Goal: Information Seeking & Learning: Learn about a topic

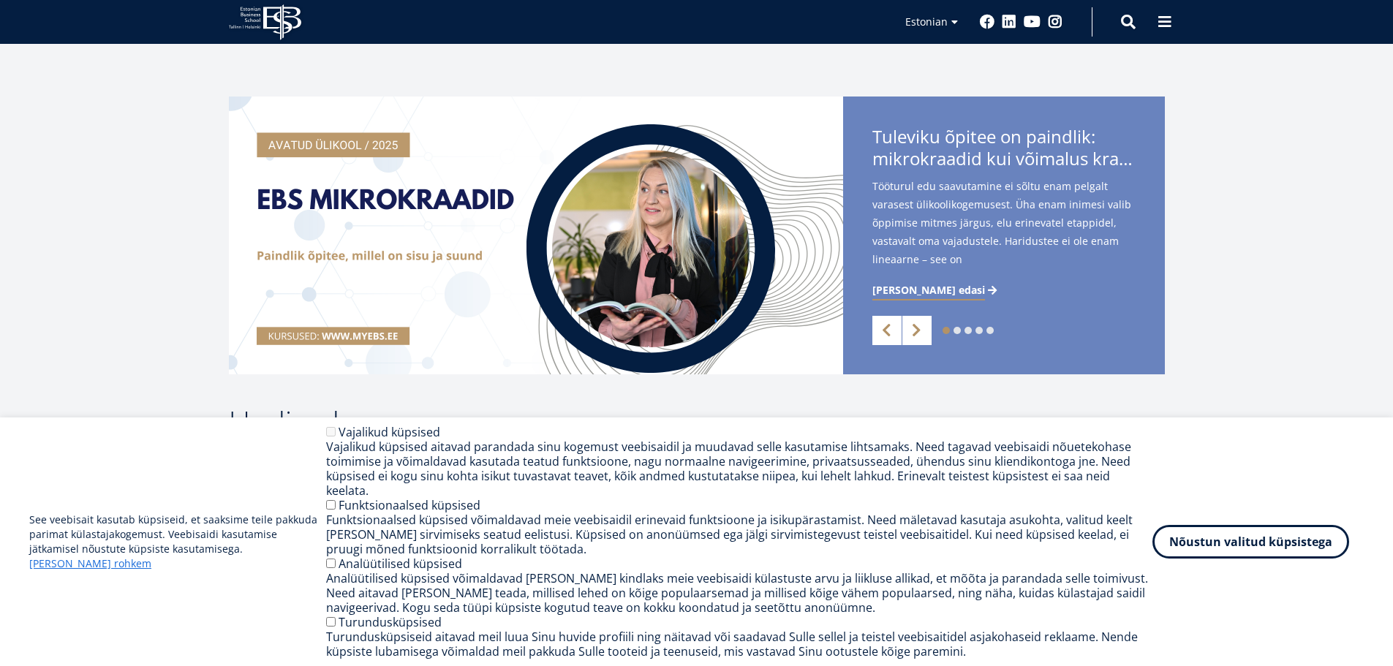
scroll to position [312, 0]
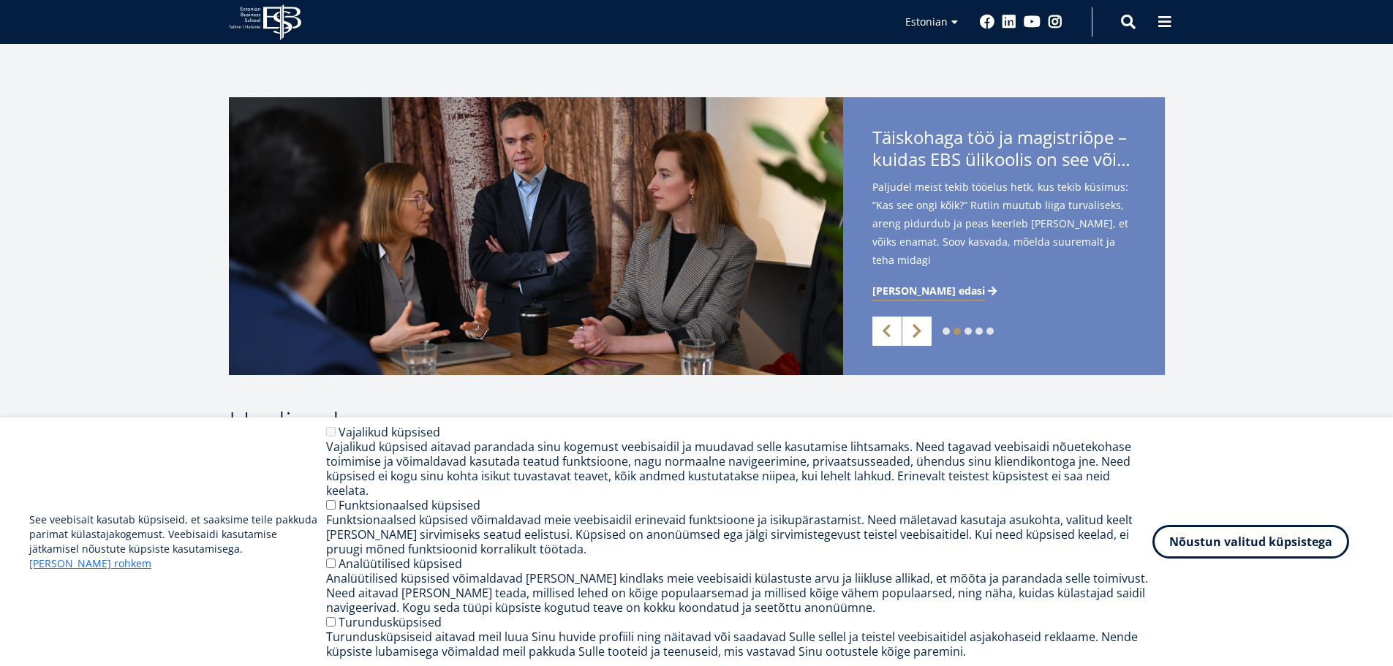
click at [923, 329] on link "Next" at bounding box center [916, 331] width 29 height 29
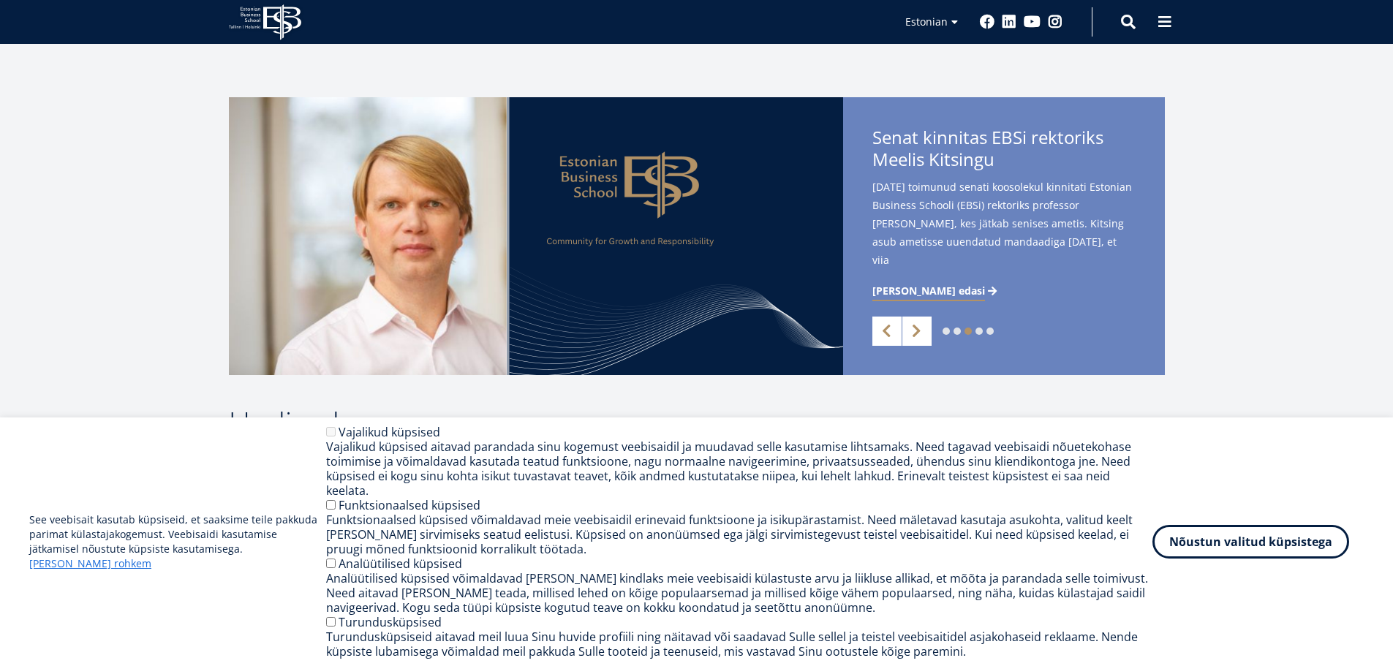
scroll to position [0, 0]
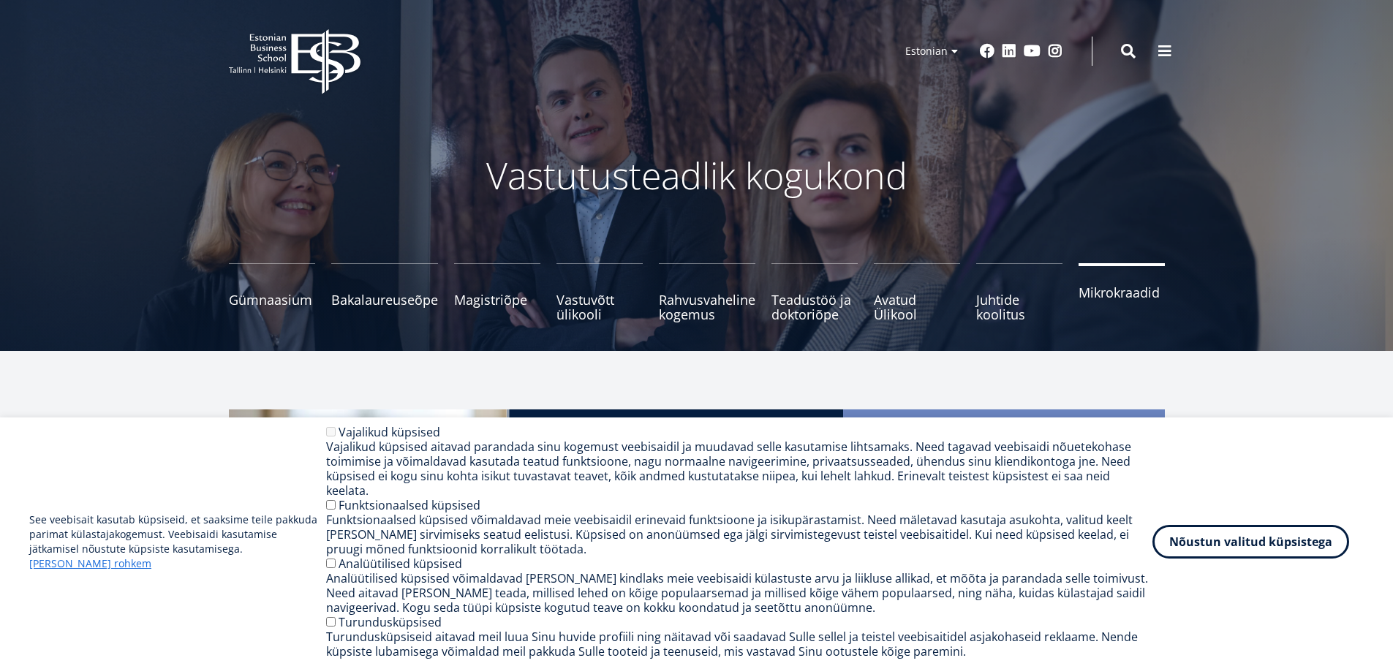
click at [1133, 295] on span "Mikrokraadid" at bounding box center [1121, 292] width 86 height 15
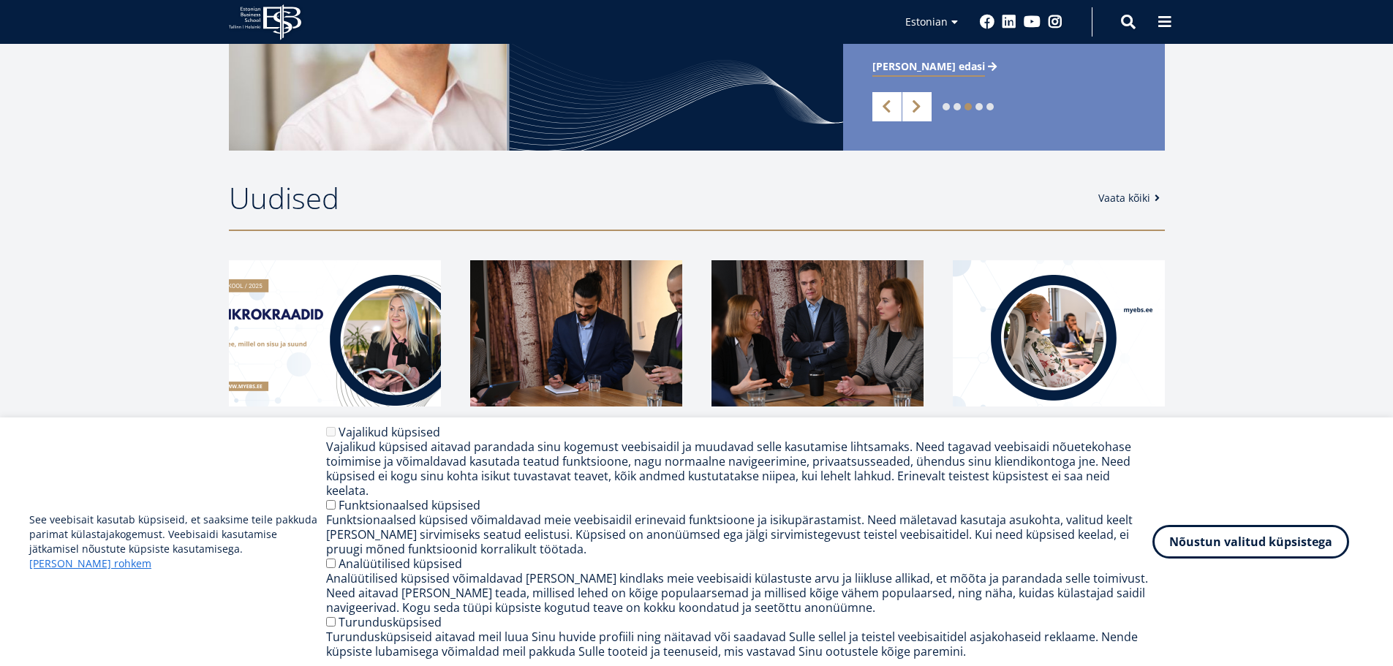
scroll to position [539, 0]
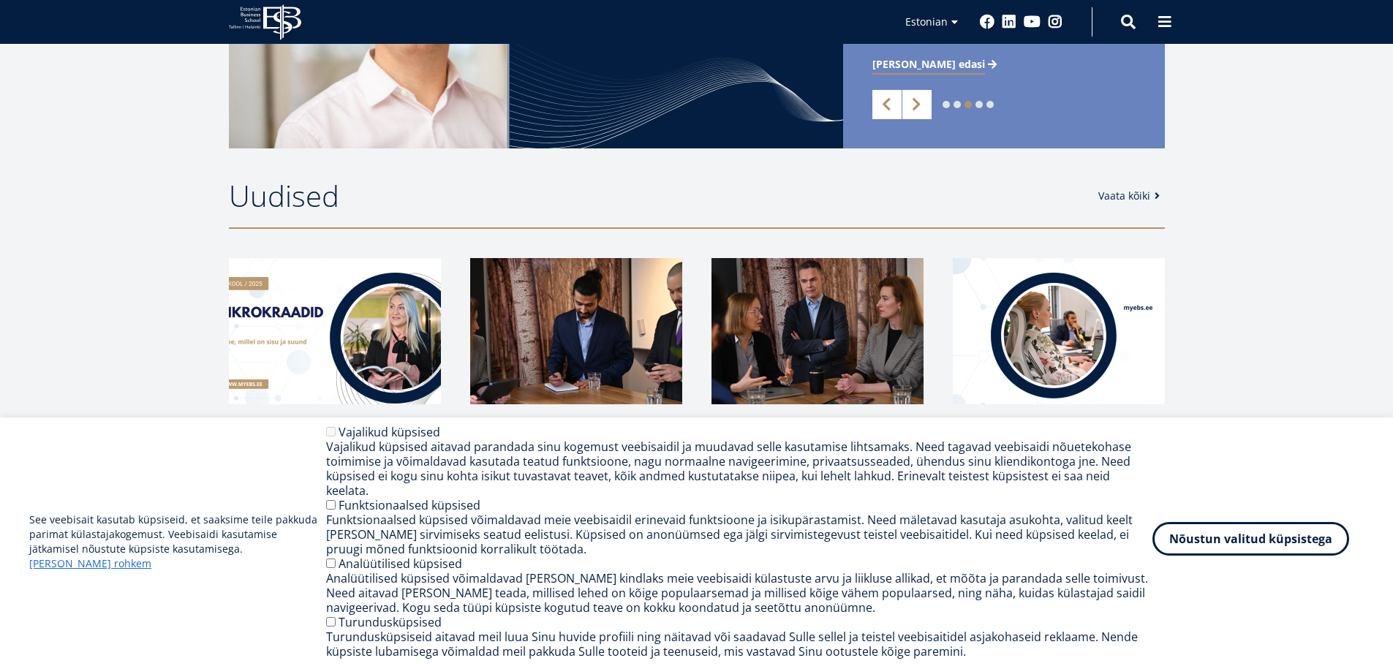
click at [1214, 549] on button "Nõustun valitud küpsistega" at bounding box center [1250, 539] width 197 height 34
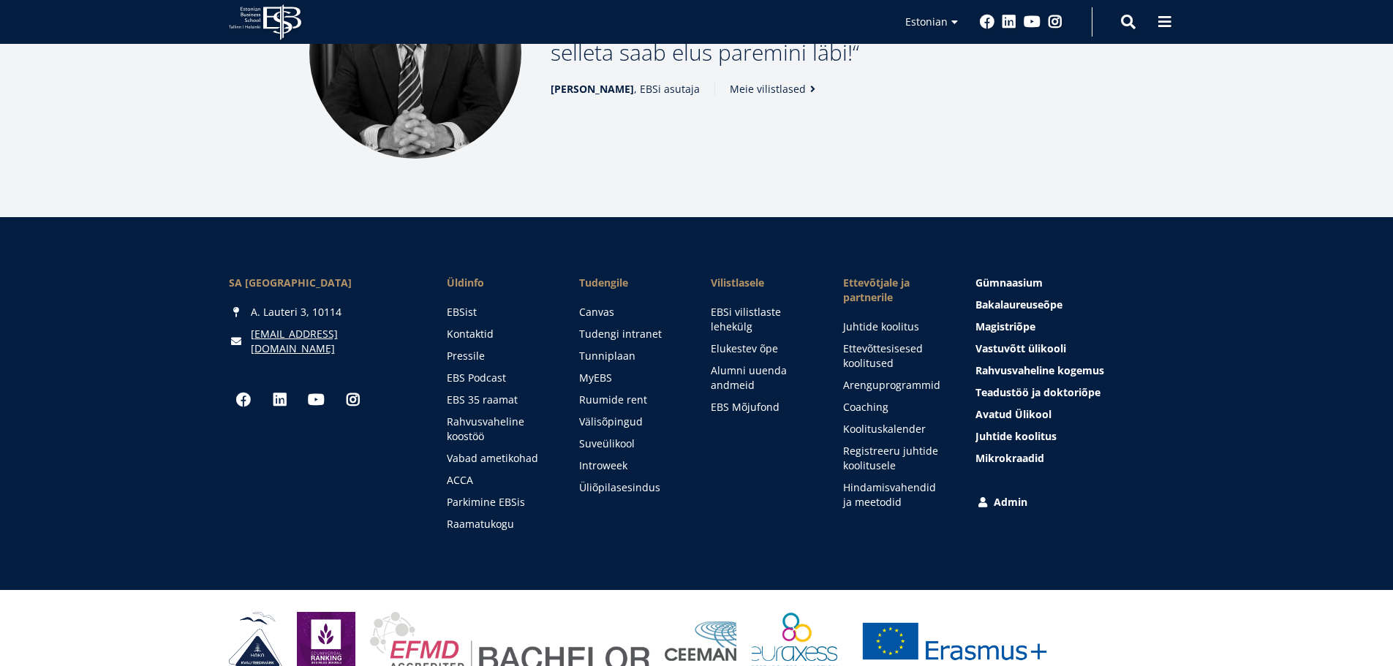
scroll to position [2017, 0]
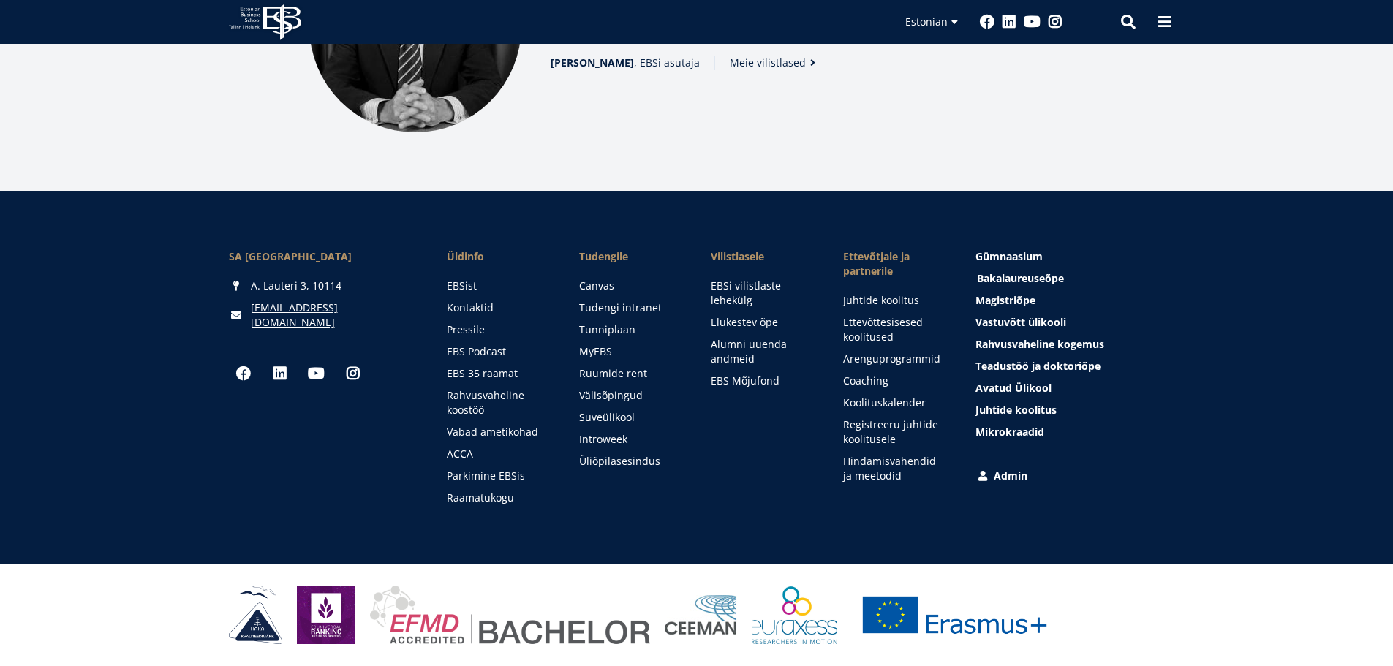
click at [997, 278] on span "Bakalaureuseõpe Tutvu ja registreeru" at bounding box center [1020, 278] width 87 height 14
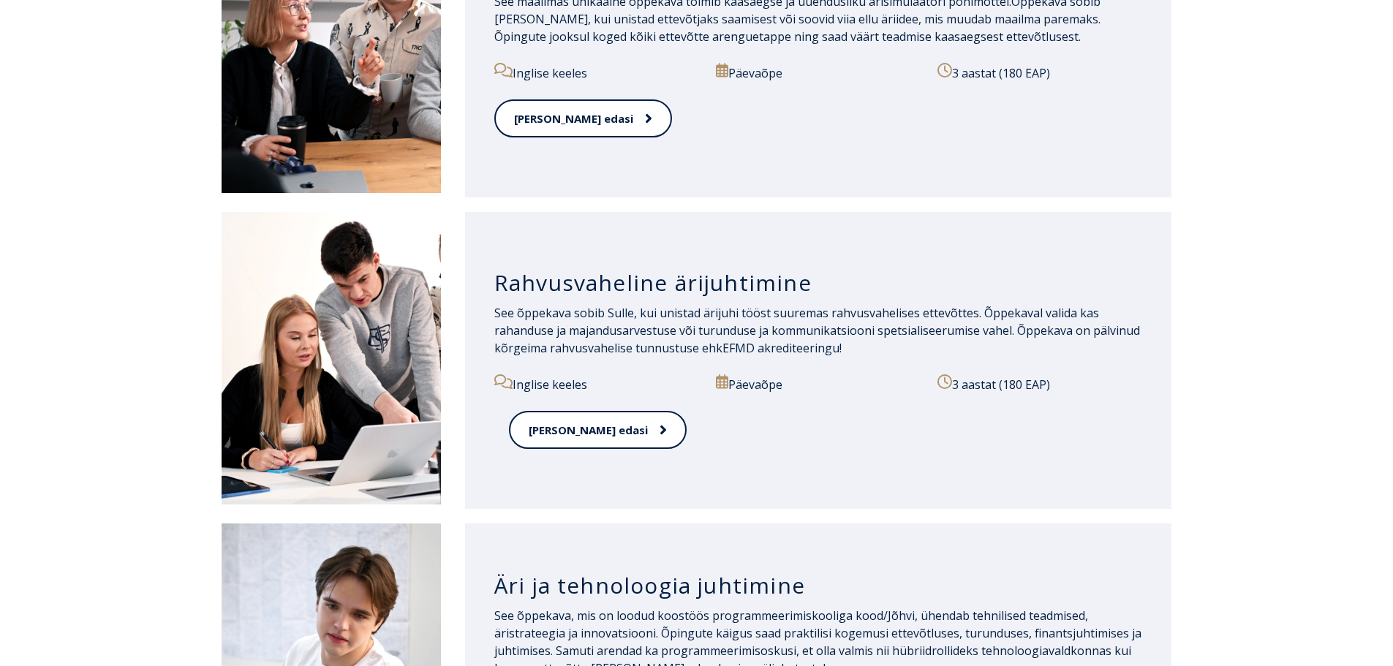
scroll to position [1304, 0]
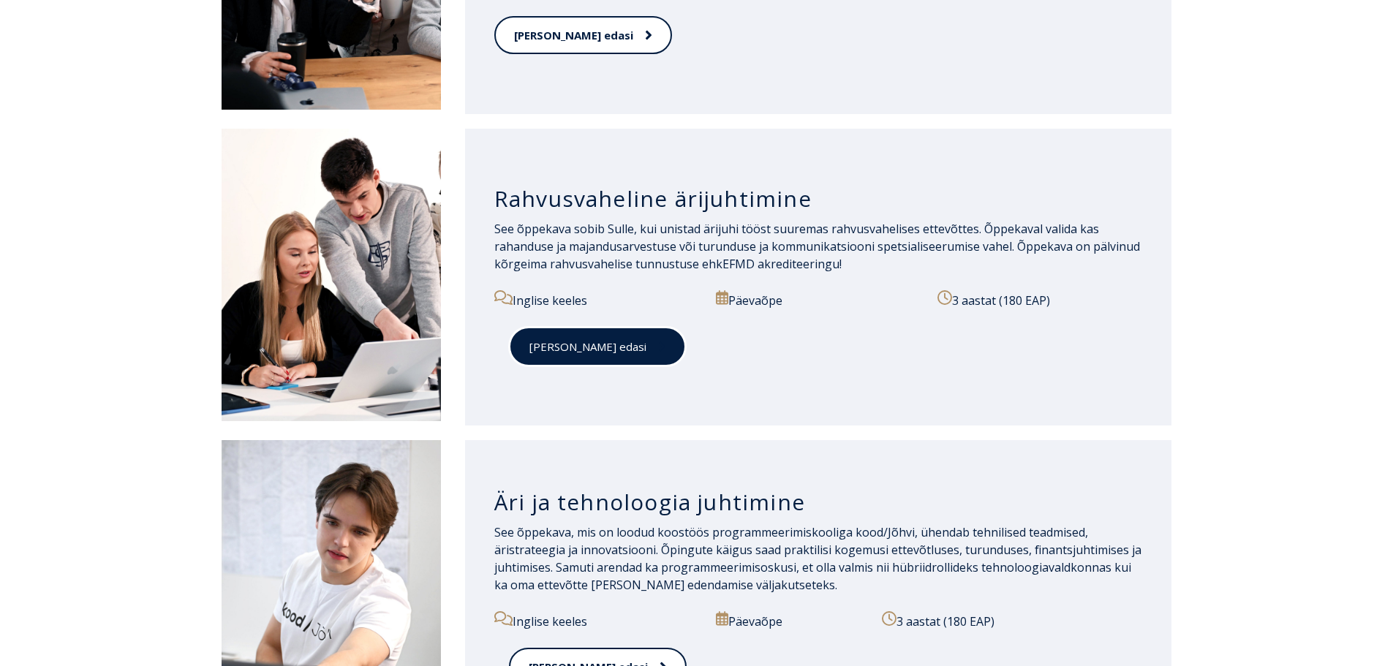
click at [556, 356] on link "[PERSON_NAME] edasi" at bounding box center [597, 347] width 177 height 40
